Goal: Information Seeking & Learning: Understand process/instructions

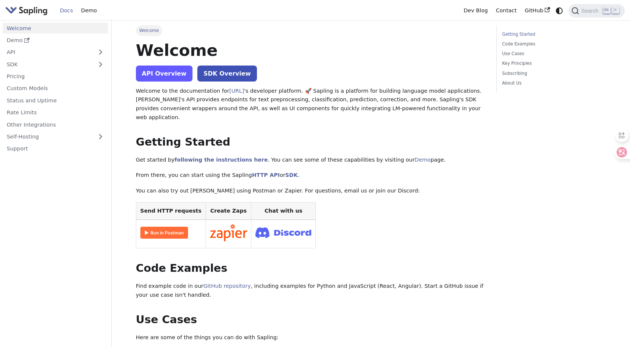
click at [171, 71] on link "API Overview" at bounding box center [164, 74] width 57 height 16
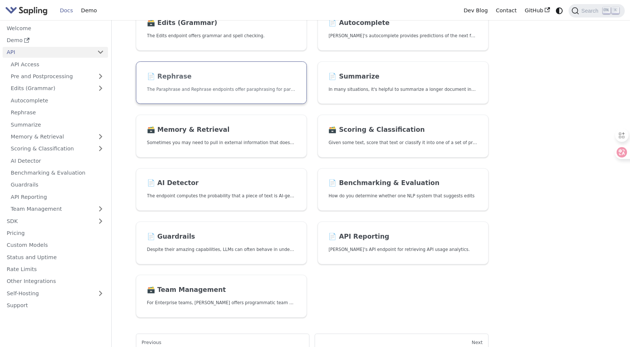
scroll to position [149, 0]
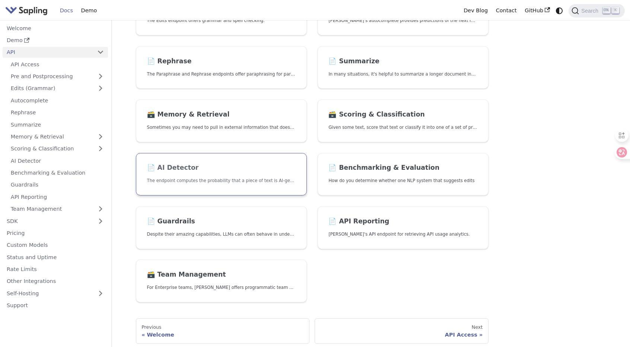
click at [227, 185] on link "📄️ AI Detector The endpoint computes the probability that a piece of text is AI…" at bounding box center [221, 174] width 171 height 43
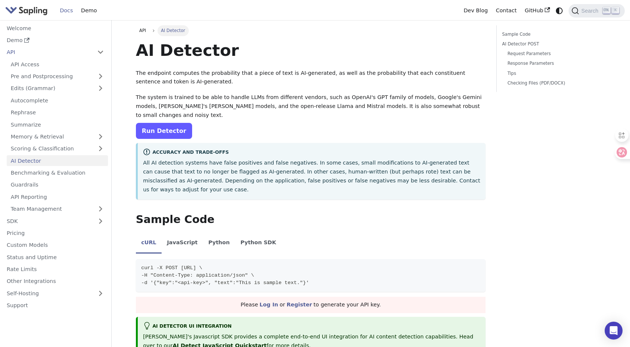
click at [178, 130] on link "Run Detector" at bounding box center [164, 131] width 56 height 16
